Goal: Task Accomplishment & Management: Use online tool/utility

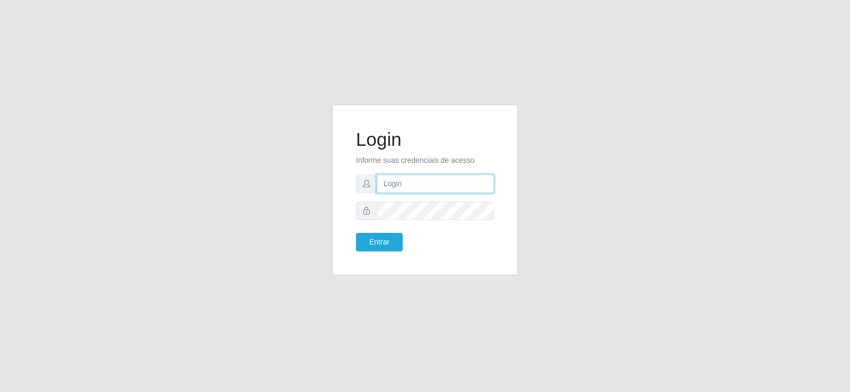
type input "[EMAIL_ADDRESS][DOMAIN_NAME]"
click at [433, 183] on input "[EMAIL_ADDRESS][DOMAIN_NAME]" at bounding box center [435, 184] width 117 height 19
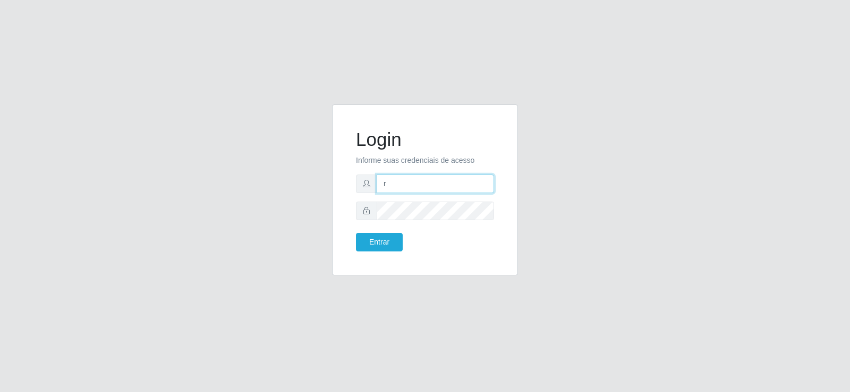
type input "raizasup@tadeu"
click at [365, 237] on button "Entrar" at bounding box center [379, 242] width 47 height 19
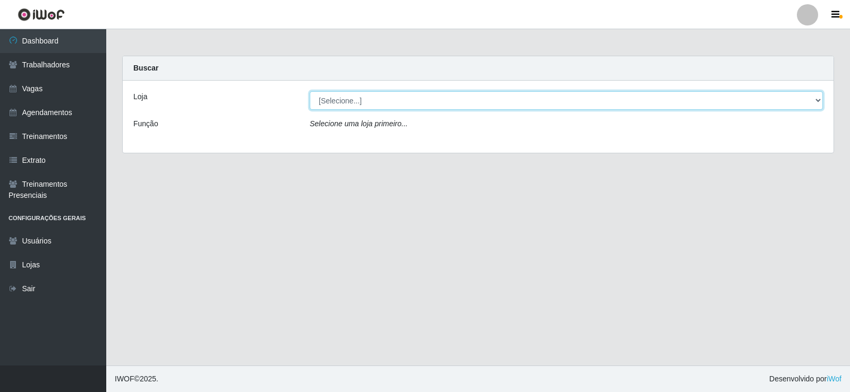
click at [382, 103] on select "[Selecione...] Supermercado Tadeu - [GEOGRAPHIC_DATA]" at bounding box center [566, 100] width 513 height 19
select select "195"
click at [310, 91] on select "[Selecione...] Supermercado Tadeu - [GEOGRAPHIC_DATA]" at bounding box center [566, 100] width 513 height 19
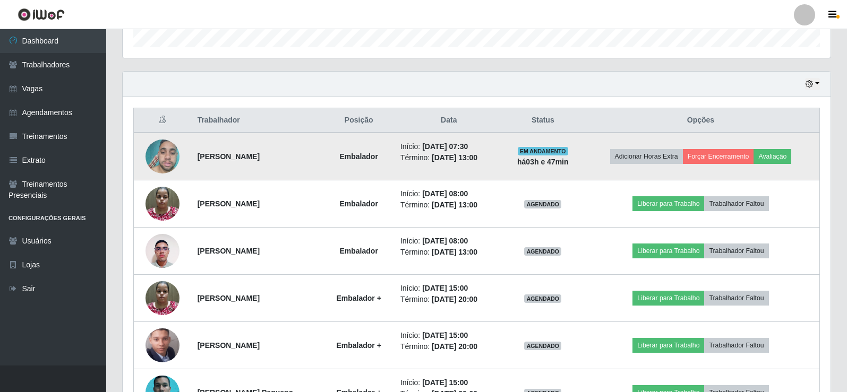
scroll to position [372, 0]
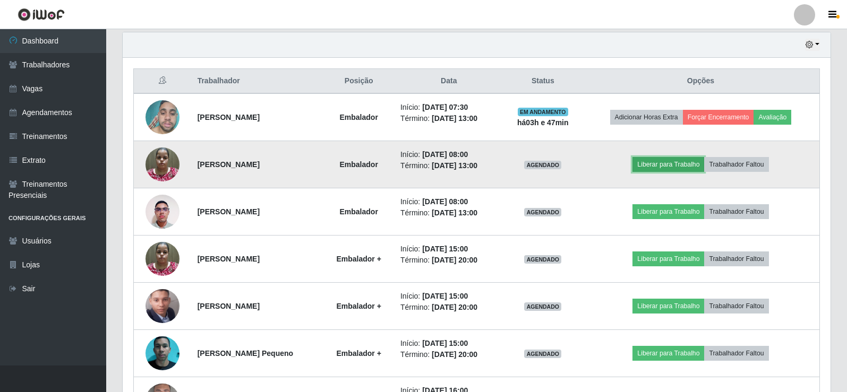
click at [671, 163] on button "Liberar para Trabalho" at bounding box center [668, 164] width 72 height 15
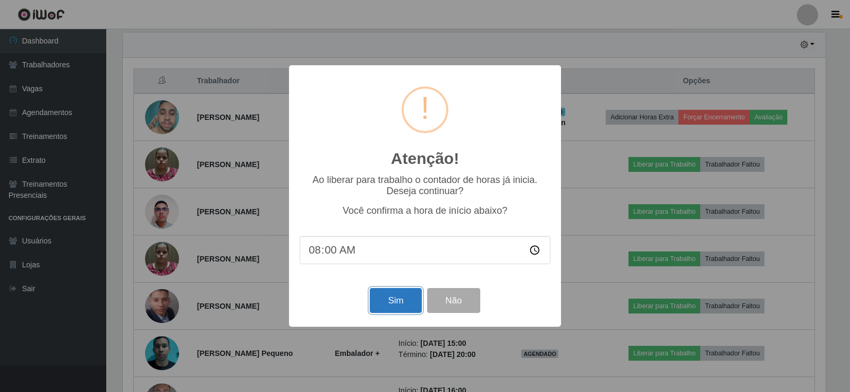
click at [385, 301] on button "Sim" at bounding box center [396, 300] width 52 height 25
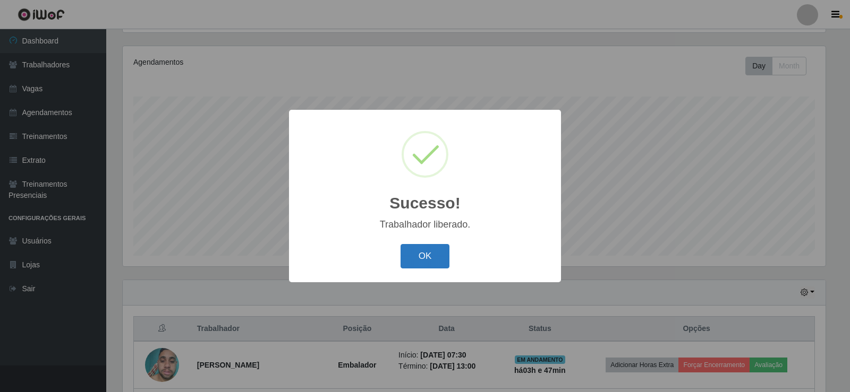
click at [424, 250] on button "OK" at bounding box center [424, 256] width 49 height 25
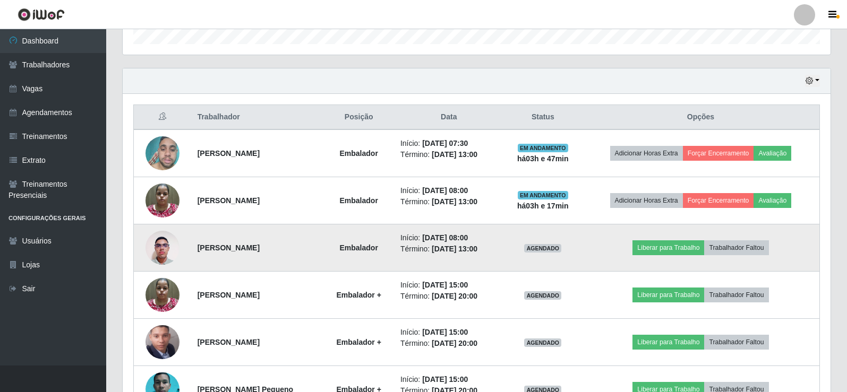
scroll to position [336, 0]
click at [663, 245] on button "Liberar para Trabalho" at bounding box center [668, 247] width 72 height 15
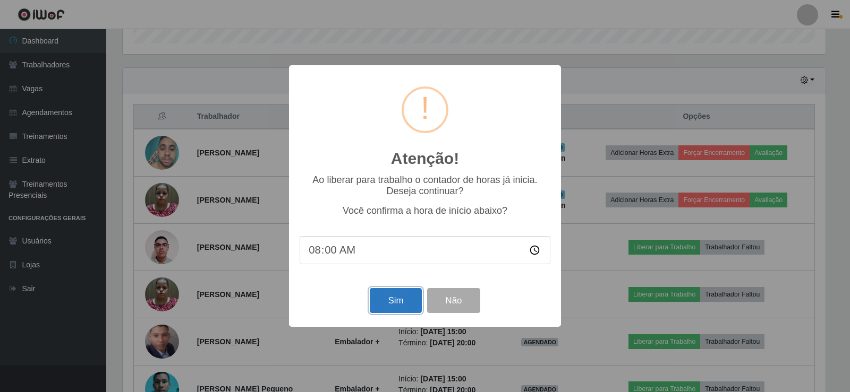
click at [383, 291] on button "Sim" at bounding box center [396, 300] width 52 height 25
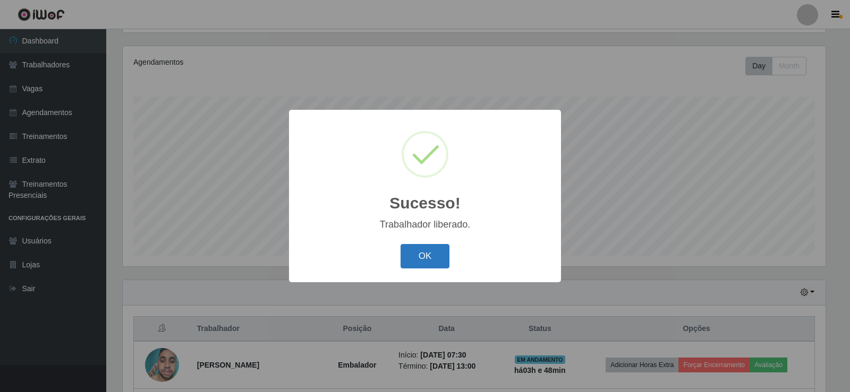
click at [421, 254] on button "OK" at bounding box center [424, 256] width 49 height 25
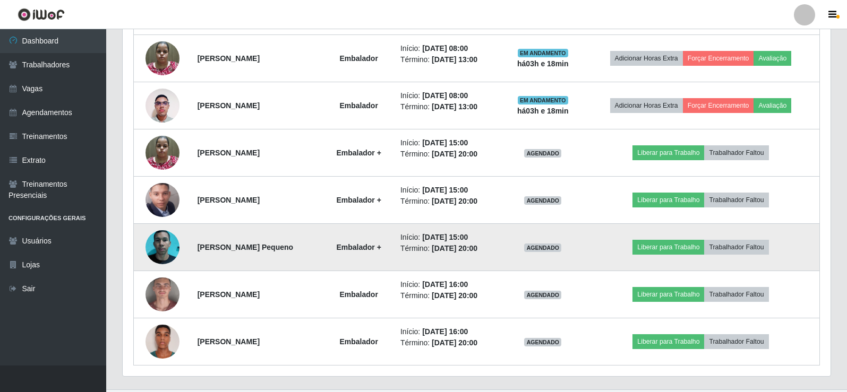
scroll to position [449, 0]
